Goal: Find contact information: Find contact information

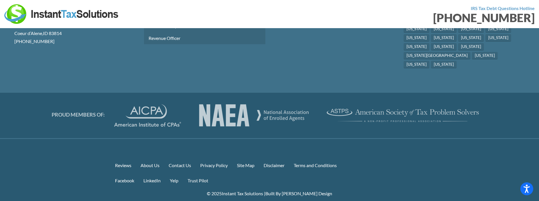
scroll to position [3060, 0]
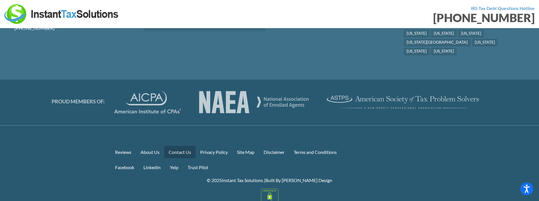
click at [179, 146] on link "Contact Us" at bounding box center [180, 152] width 32 height 12
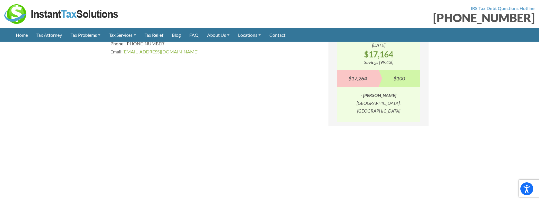
scroll to position [517, 0]
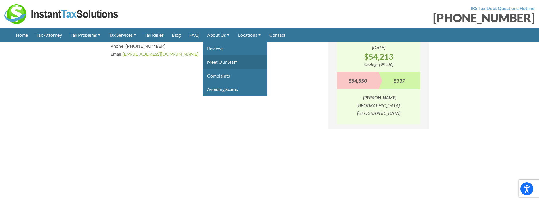
click at [224, 62] on link "Meet Our Staff" at bounding box center [235, 61] width 65 height 13
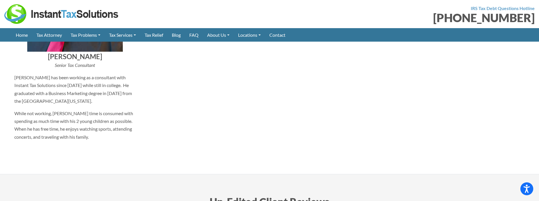
scroll to position [2354, 0]
